Goal: Information Seeking & Learning: Find specific page/section

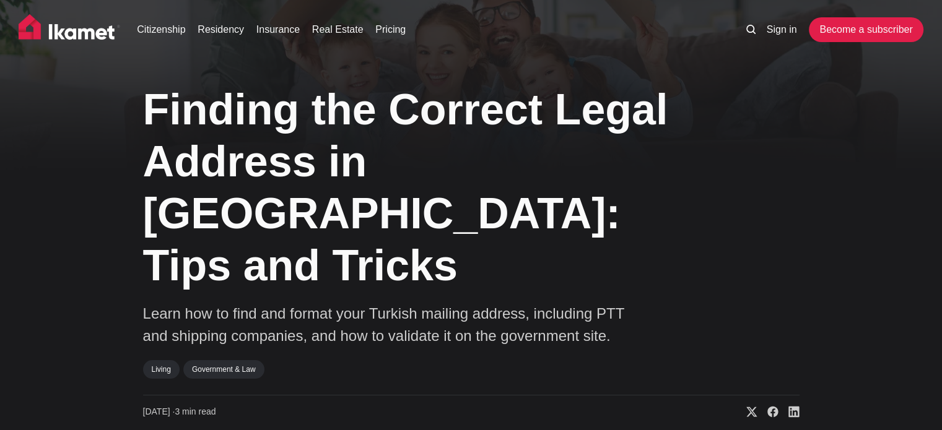
click at [26, 27] on img at bounding box center [70, 29] width 102 height 31
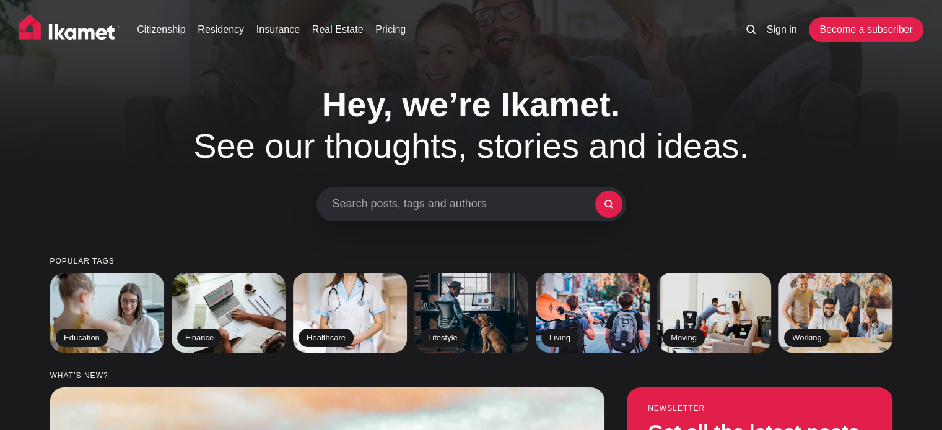
click at [367, 217] on div "Search posts, tags and authors" at bounding box center [471, 204] width 310 height 35
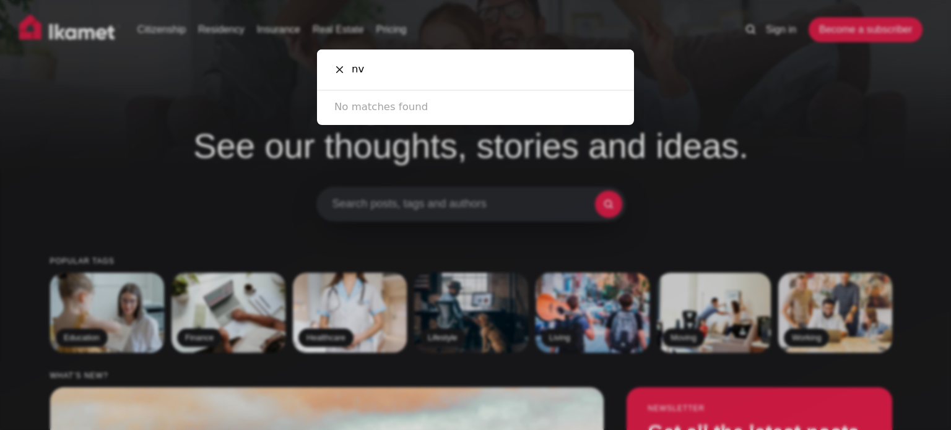
type input "n"
type input "N"
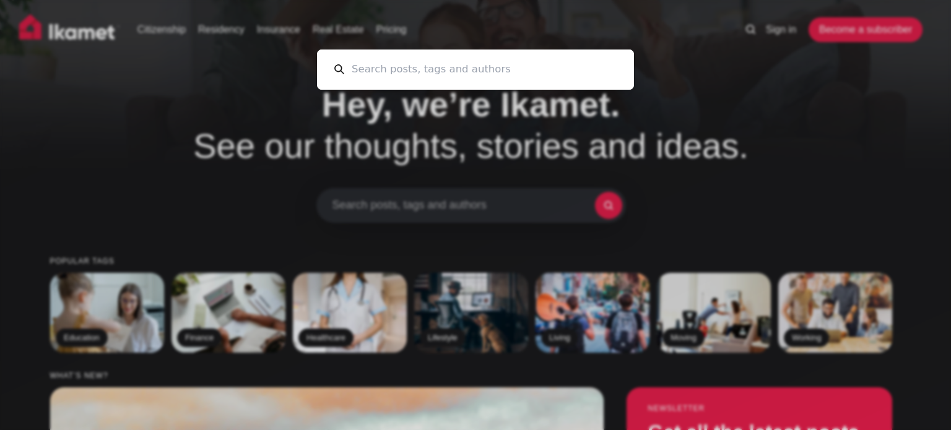
click at [767, 139] on div "Cancel" at bounding box center [475, 215] width 951 height 430
